Goal: Information Seeking & Learning: Find specific fact

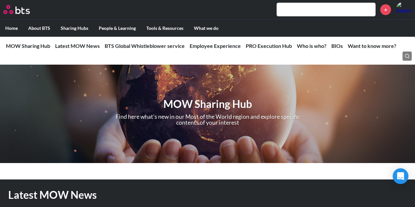
scroll to position [749, 0]
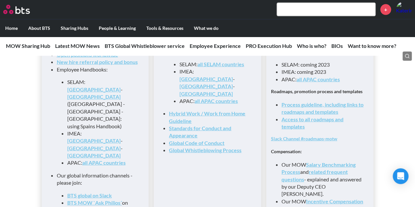
click at [14, 27] on label "Home" at bounding box center [11, 28] width 23 height 17
click at [0, 0] on input "Home" at bounding box center [0, 0] width 0 height 0
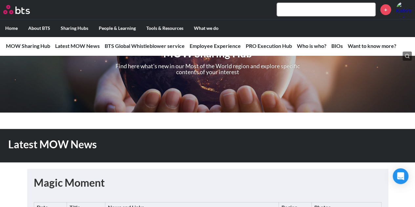
scroll to position [0, 0]
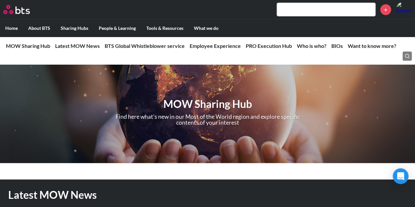
click at [7, 28] on label "Home" at bounding box center [11, 28] width 23 height 17
click at [0, 0] on input "Home" at bounding box center [0, 0] width 0 height 0
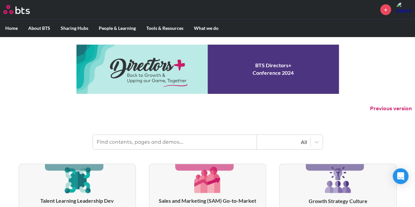
click at [151, 139] on input "text" at bounding box center [175, 142] width 164 height 14
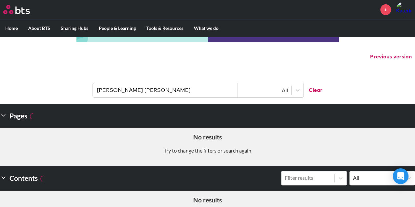
scroll to position [134, 0]
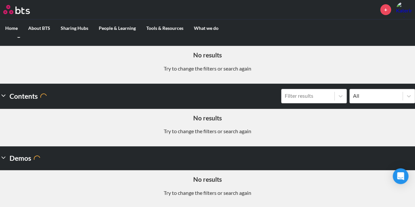
type input "goldman sachs"
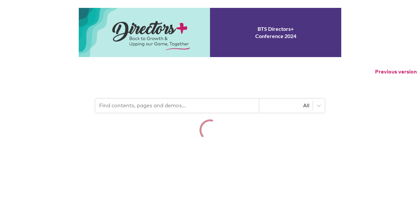
click at [147, 108] on input "text" at bounding box center [177, 106] width 164 height 14
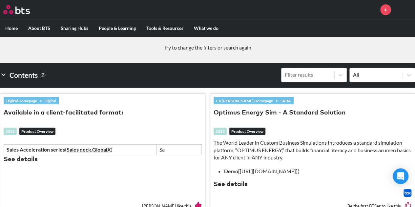
scroll to position [162, 0]
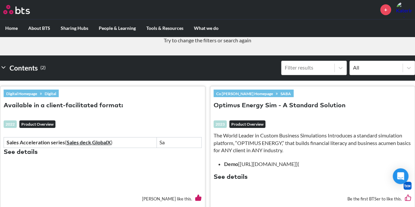
type input "optimus"
click at [79, 143] on link "Sales deck" at bounding box center [79, 142] width 25 height 6
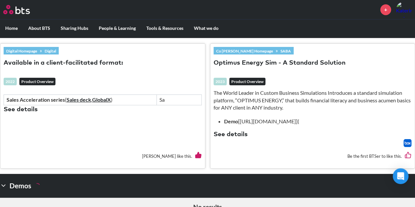
scroll to position [206, 0]
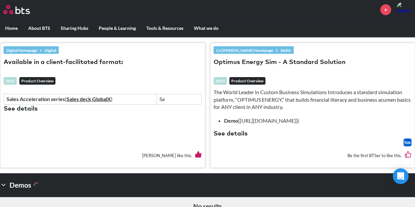
click at [255, 132] on div "The World Leader in Custom Business Simulations Introduces a standard simulatio…" at bounding box center [313, 114] width 198 height 50
click at [240, 132] on button "See details" at bounding box center [231, 134] width 34 height 9
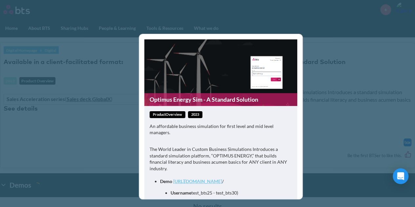
scroll to position [58, 0]
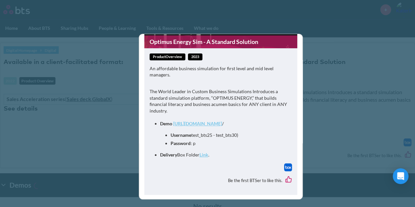
click at [207, 157] on link "Link" at bounding box center [204, 155] width 9 height 6
